Goal: Information Seeking & Learning: Understand process/instructions

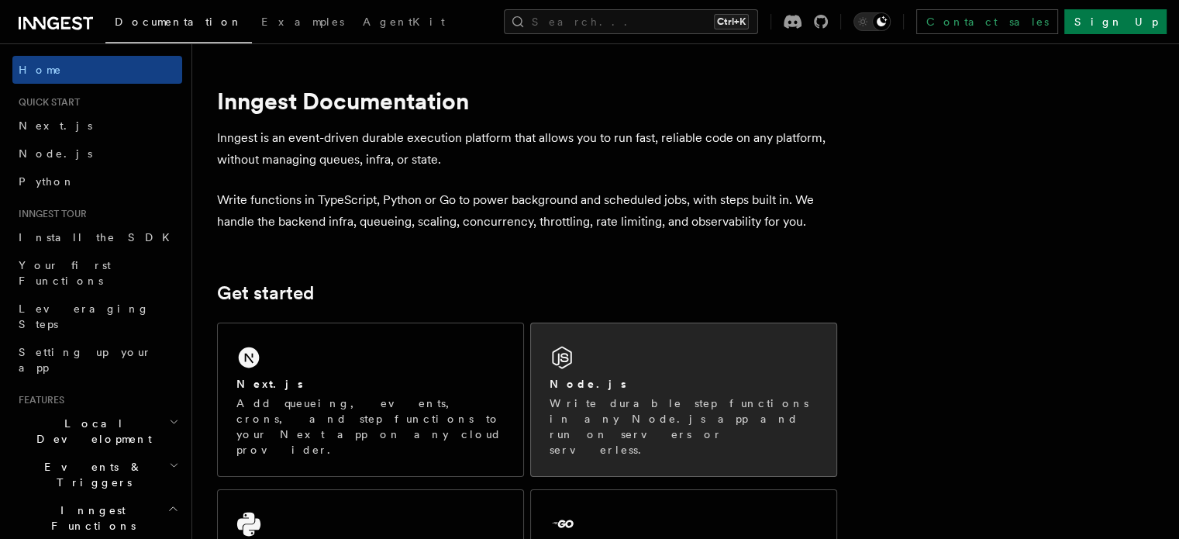
click at [620, 424] on p "Write durable step functions in any Node.js app and run on servers or serverles…" at bounding box center [683, 426] width 268 height 62
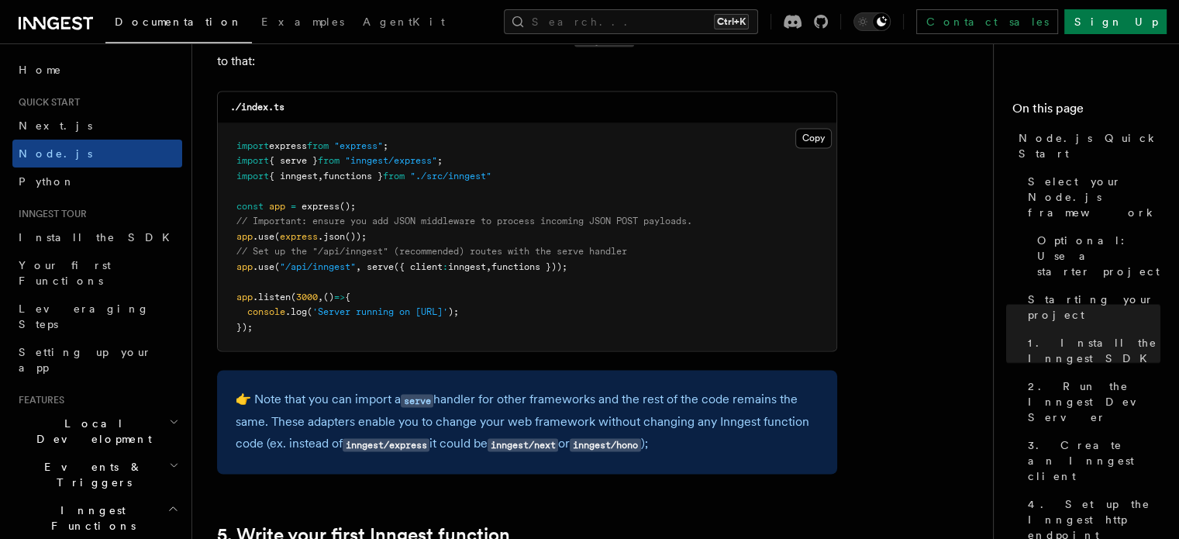
scroll to position [2447, 0]
click at [809, 135] on button "Copy Copied" at bounding box center [813, 136] width 36 height 20
drag, startPoint x: 602, startPoint y: 267, endPoint x: 214, endPoint y: 235, distance: 389.6
copy code "app .use ( express .json ()); // Set up the "/api/inngest" (recommended) routes…"
